Goal: Complete application form

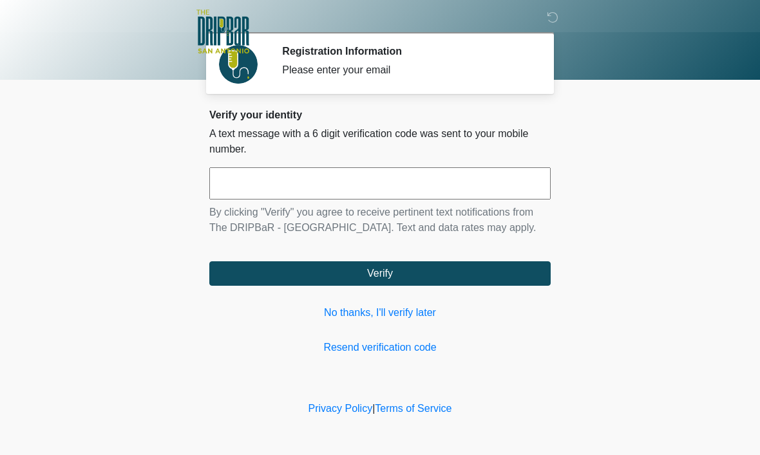
scroll to position [1, 0]
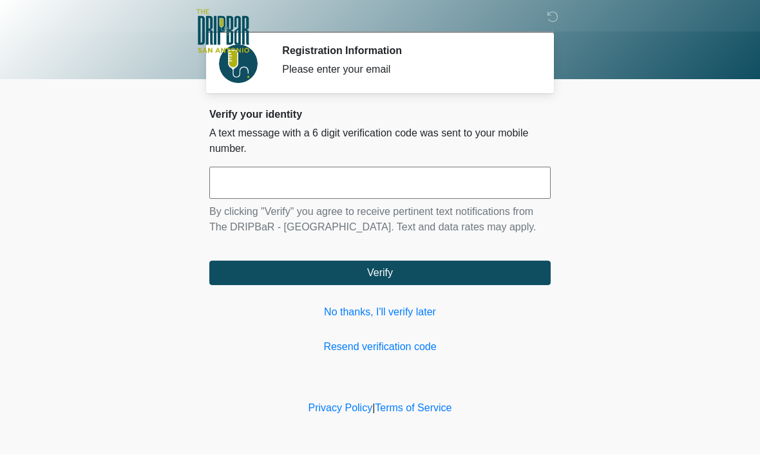
click at [247, 178] on input "text" at bounding box center [379, 183] width 341 height 32
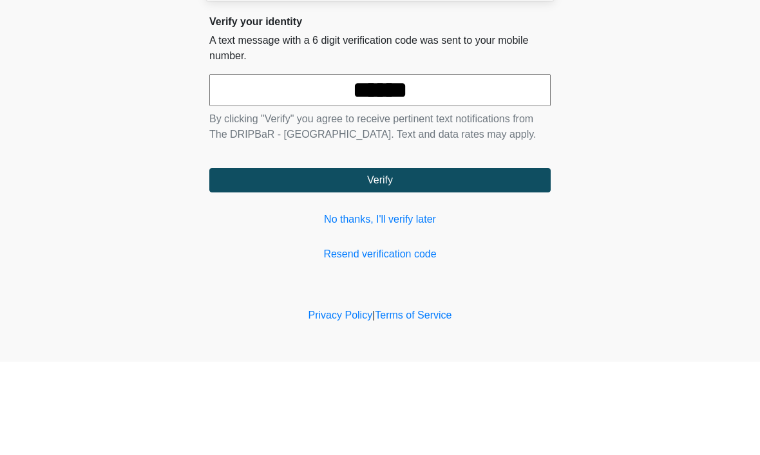
type input "******"
click at [380, 261] on button "Verify" at bounding box center [379, 273] width 341 height 24
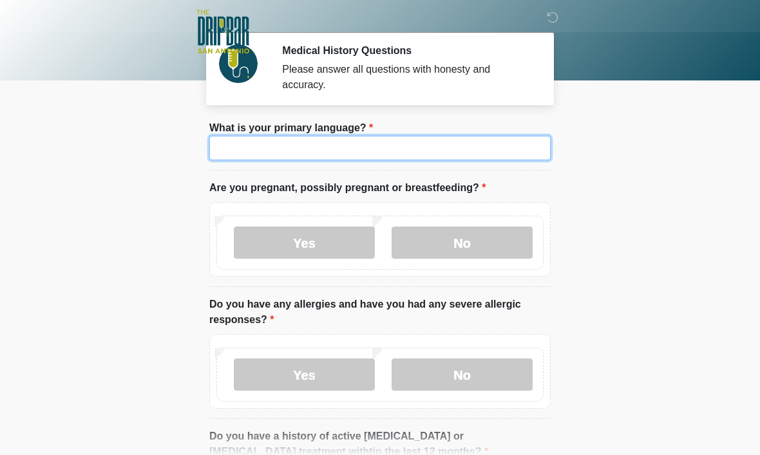
click at [227, 146] on input "What is your primary language?" at bounding box center [379, 148] width 341 height 24
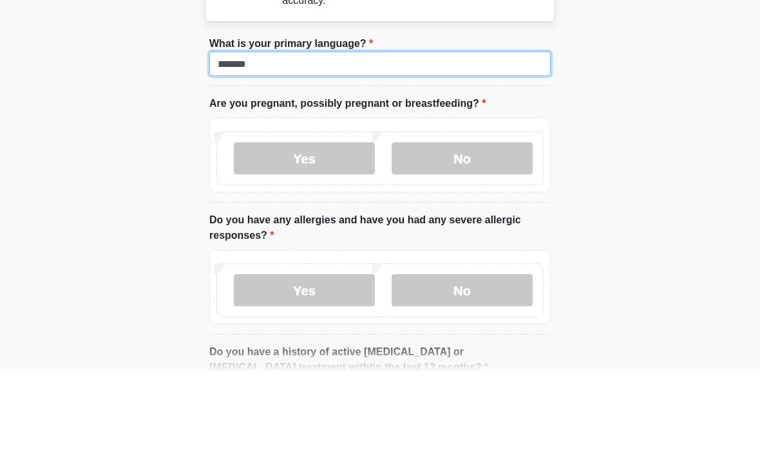
type input "*******"
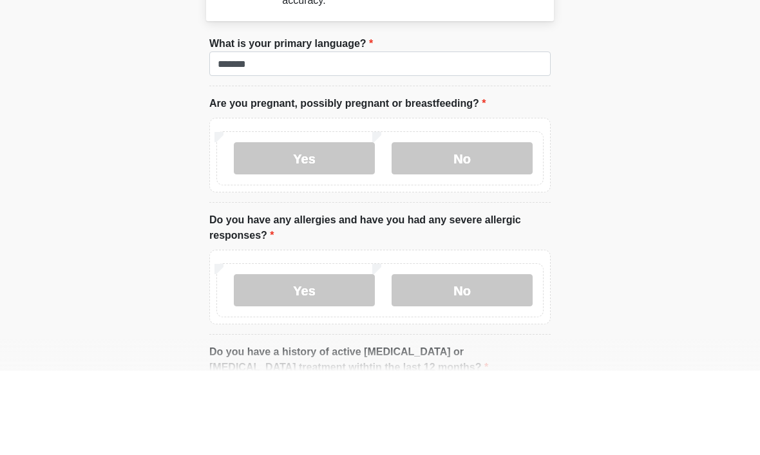
click at [445, 227] on label "No" at bounding box center [461, 243] width 141 height 32
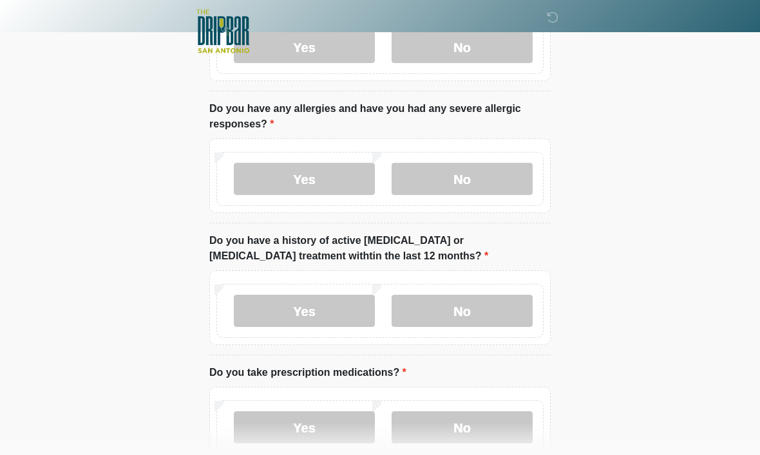
scroll to position [200, 0]
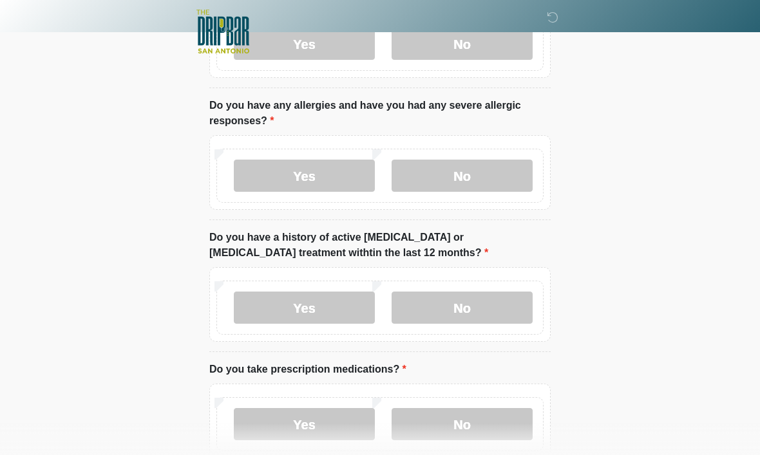
click at [446, 189] on label "No" at bounding box center [461, 176] width 141 height 32
click at [454, 311] on label "No" at bounding box center [461, 308] width 141 height 32
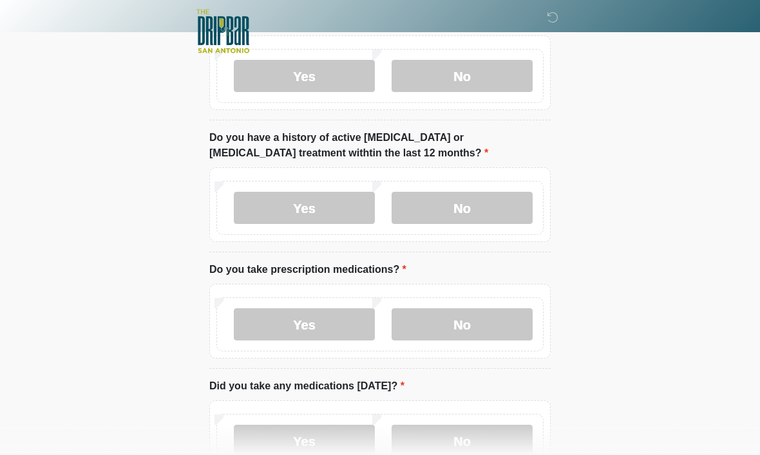
scroll to position [305, 0]
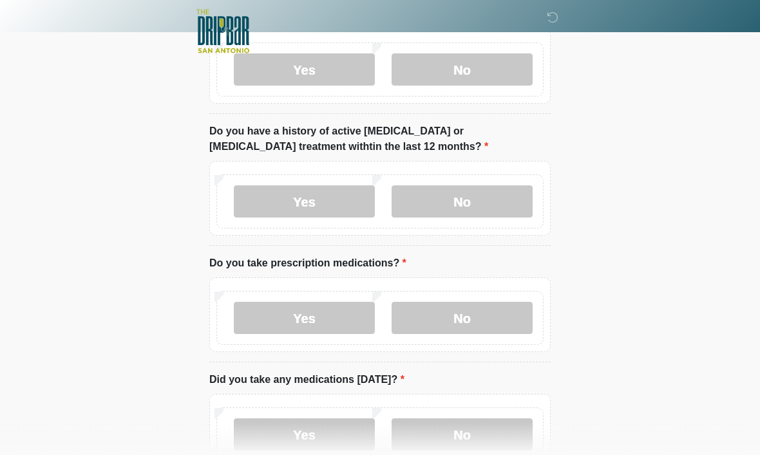
click at [274, 328] on label "Yes" at bounding box center [304, 319] width 141 height 32
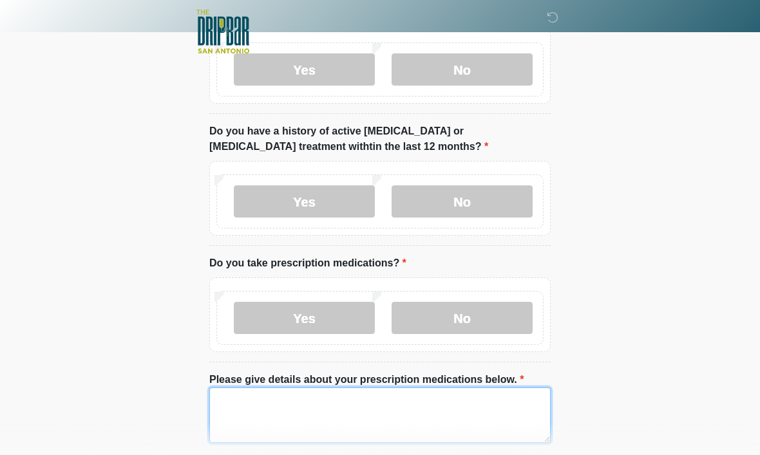
click at [239, 422] on textarea "Please give details about your prescription medications below." at bounding box center [379, 415] width 341 height 55
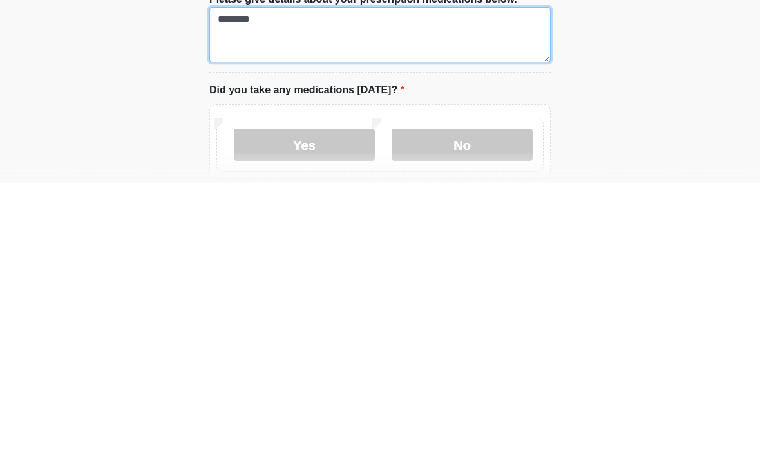
scroll to position [418, 0]
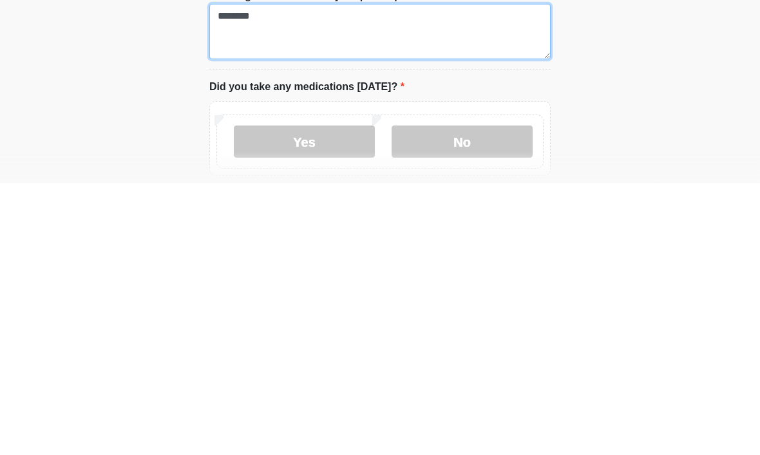
type textarea "********"
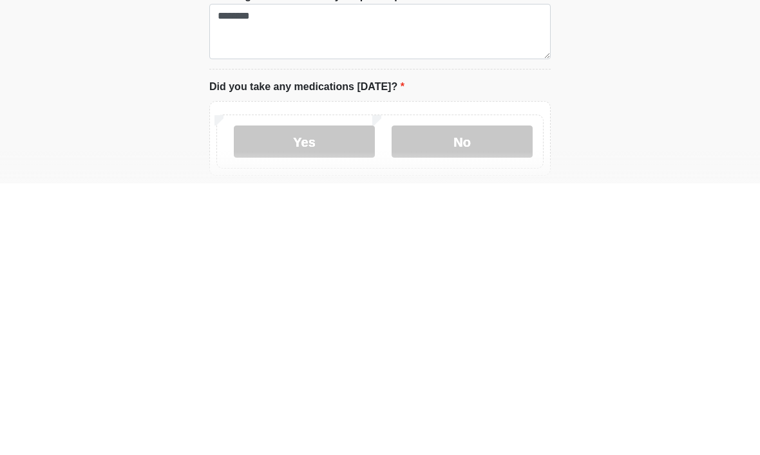
click at [431, 397] on label "No" at bounding box center [461, 413] width 141 height 32
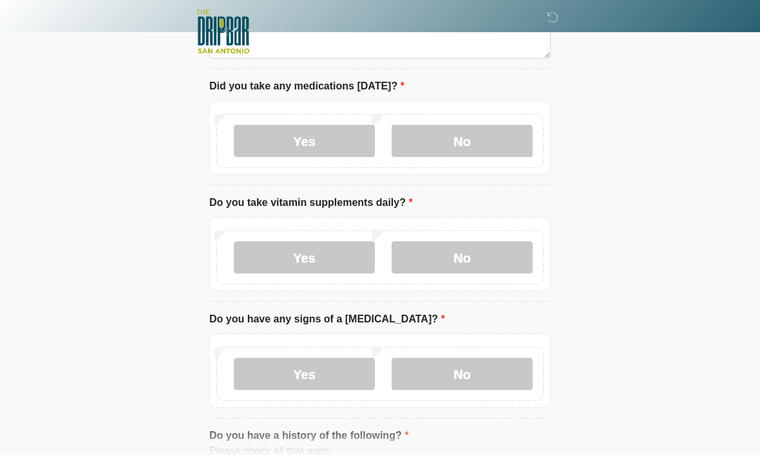
click at [446, 259] on label "No" at bounding box center [461, 257] width 141 height 32
click at [446, 371] on label "No" at bounding box center [461, 374] width 141 height 32
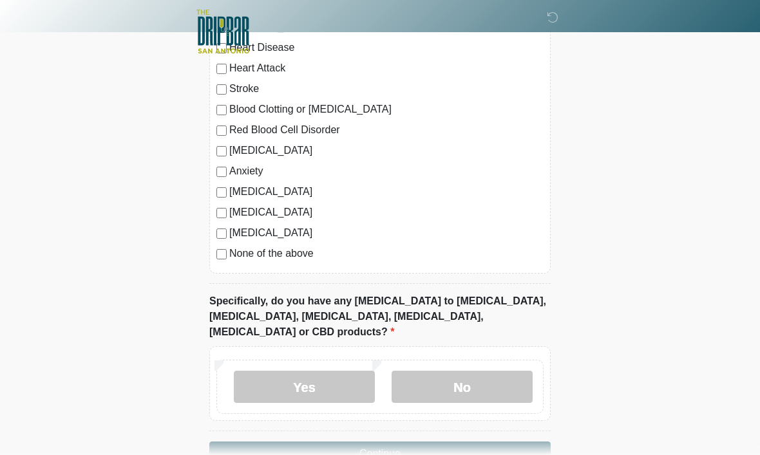
scroll to position [1162, 0]
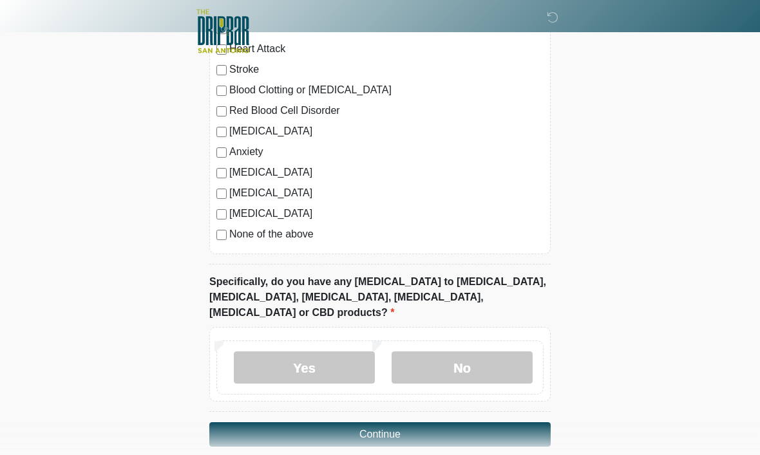
click at [444, 352] on label "No" at bounding box center [461, 368] width 141 height 32
click at [267, 423] on button "Continue" at bounding box center [379, 435] width 341 height 24
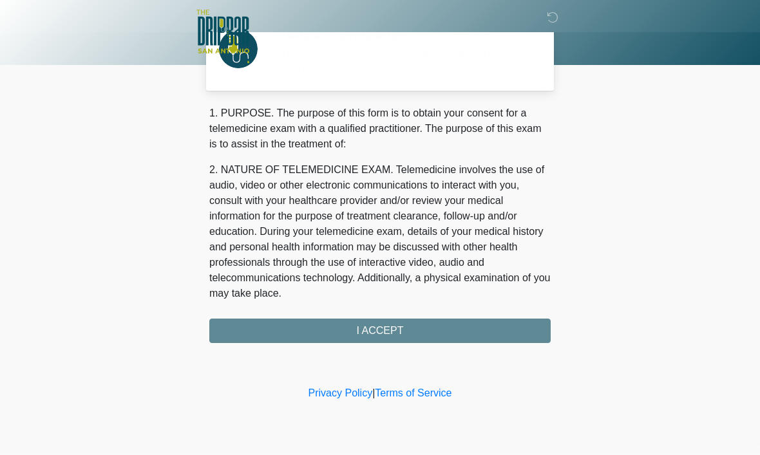
scroll to position [0, 0]
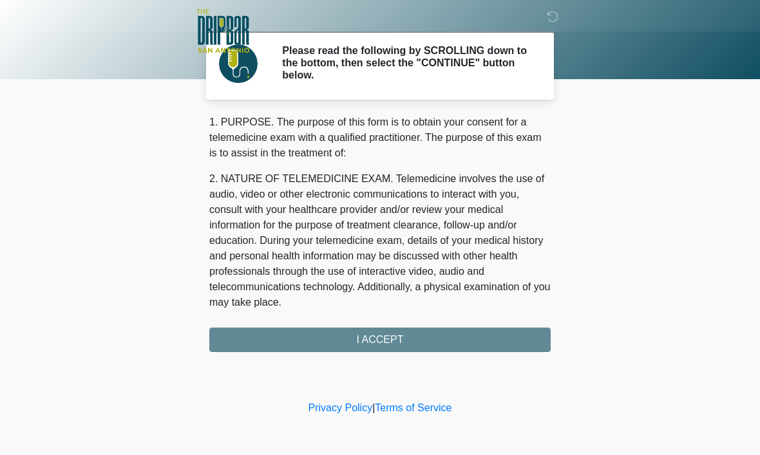
click at [438, 344] on div "1. PURPOSE. The purpose of this form is to obtain your consent for a telemedici…" at bounding box center [379, 234] width 341 height 238
click at [379, 343] on div "1. PURPOSE. The purpose of this form is to obtain your consent for a telemedici…" at bounding box center [379, 234] width 341 height 238
click at [368, 337] on div "1. PURPOSE. The purpose of this form is to obtain your consent for a telemedici…" at bounding box center [379, 234] width 341 height 238
click at [499, 339] on div "1. PURPOSE. The purpose of this form is to obtain your consent for a telemedici…" at bounding box center [379, 234] width 341 height 238
click at [343, 409] on link "Privacy Policy" at bounding box center [340, 408] width 64 height 11
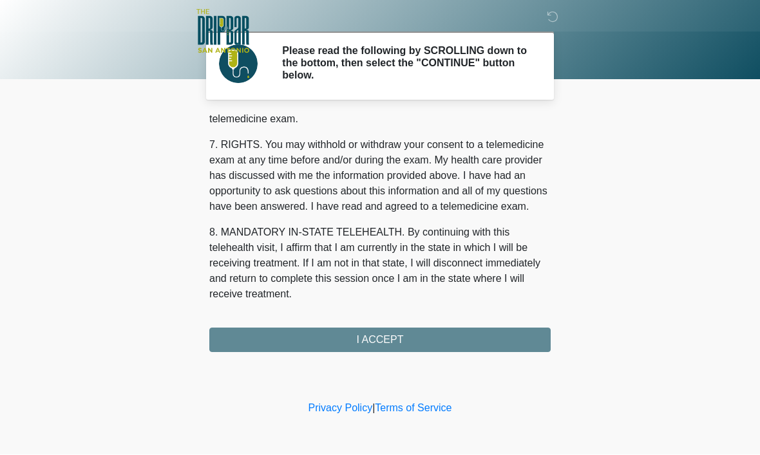
scroll to position [580, 0]
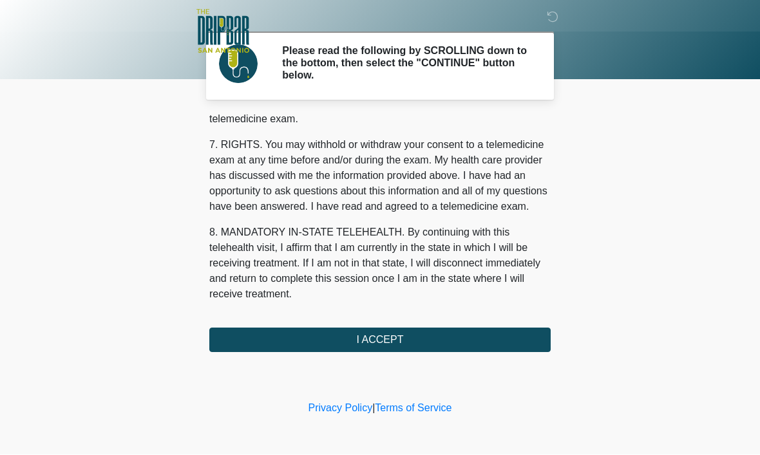
click at [364, 341] on button "I ACCEPT" at bounding box center [379, 340] width 341 height 24
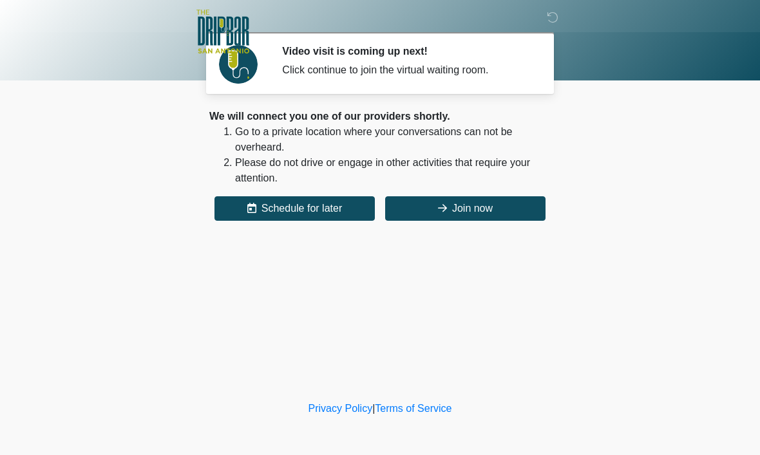
click at [423, 205] on button "Join now" at bounding box center [465, 208] width 160 height 24
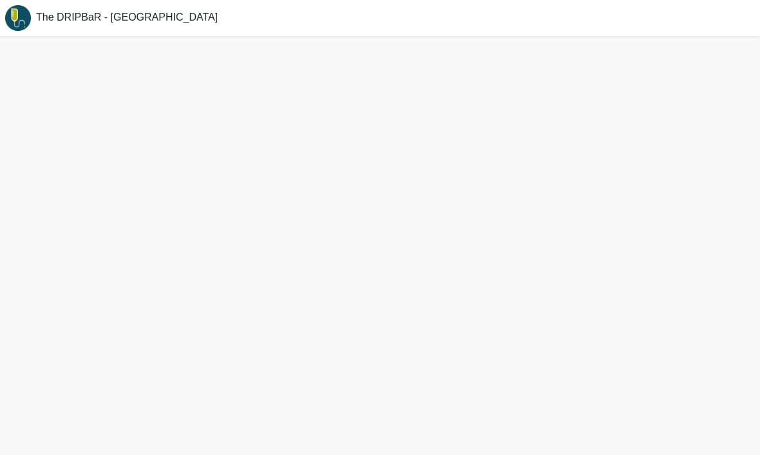
scroll to position [4, 0]
